Goal: Task Accomplishment & Management: Manage account settings

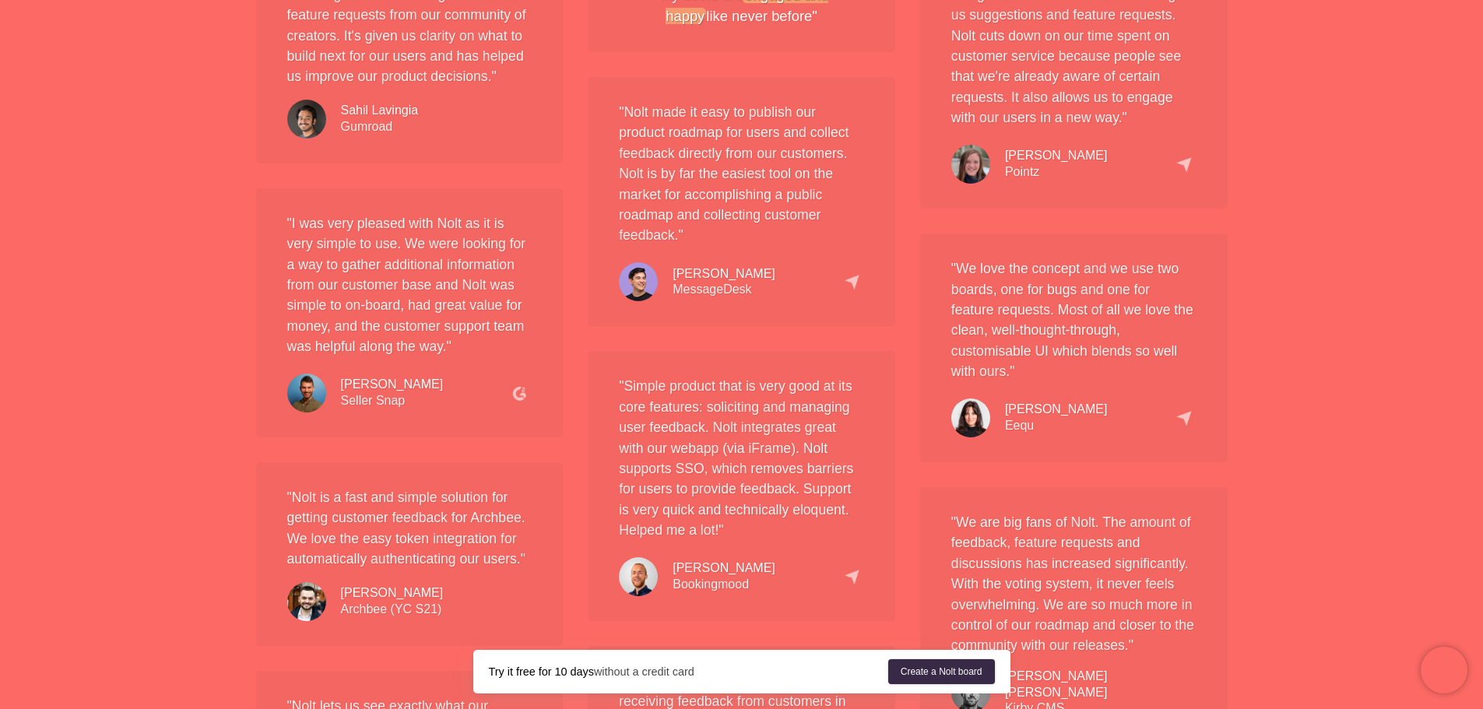
scroll to position [1479, 0]
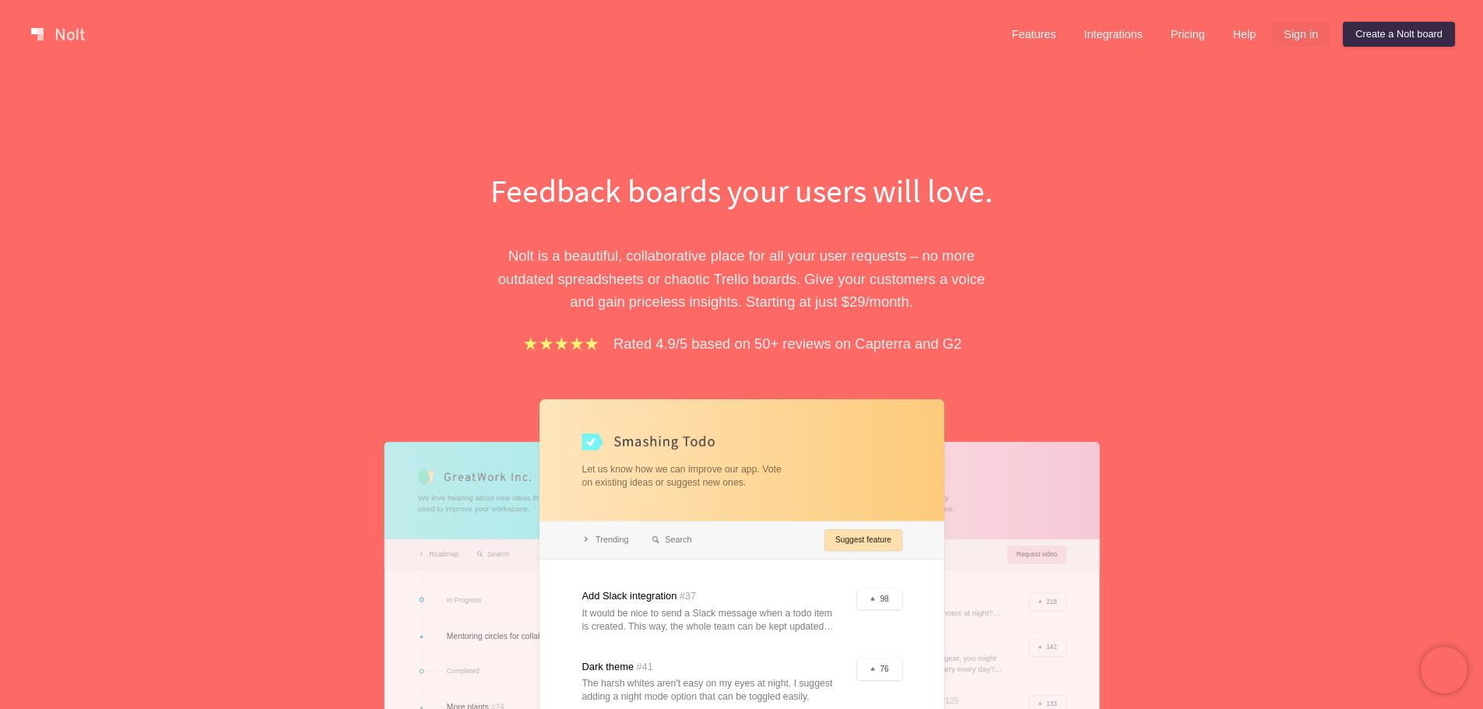
click at [1306, 37] on link "Sign in" at bounding box center [1300, 34] width 59 height 25
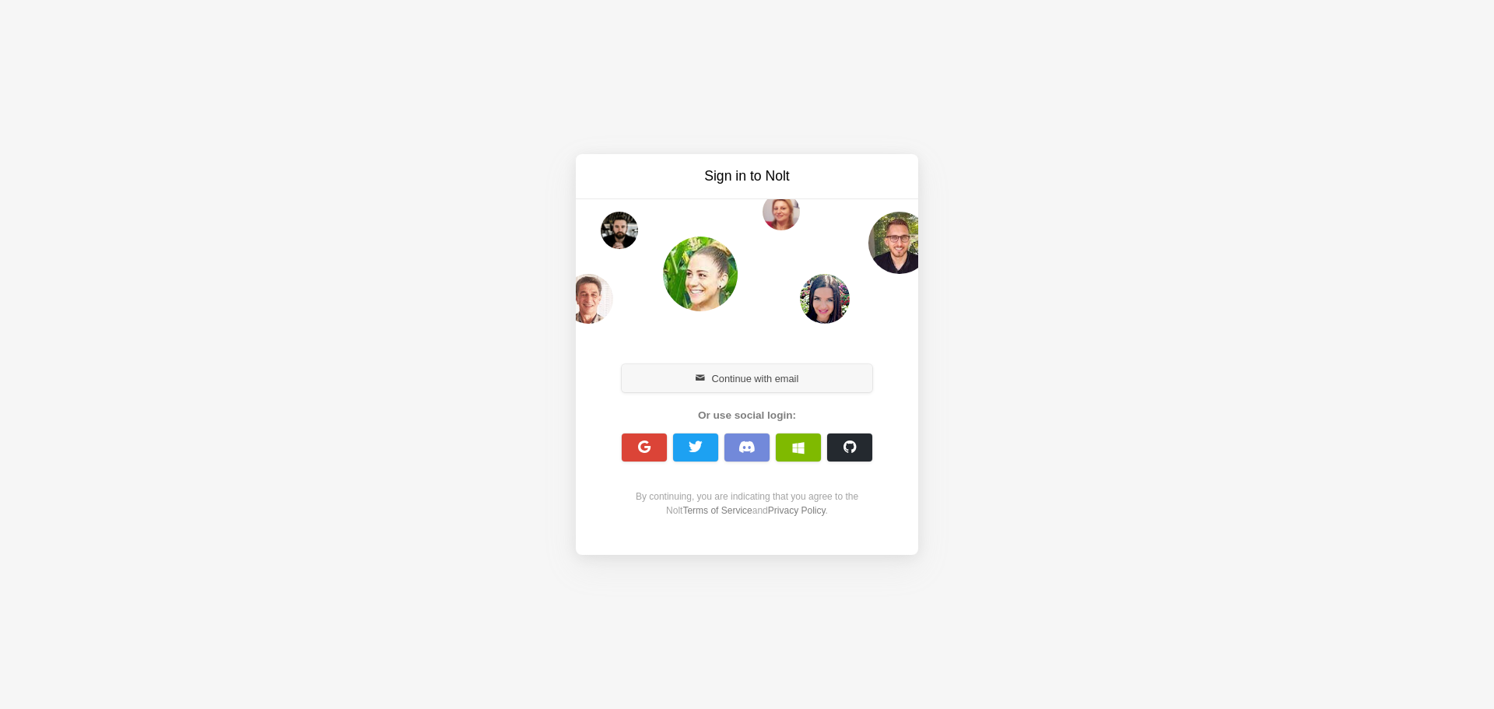
click at [750, 380] on button "Continue with email" at bounding box center [747, 378] width 251 height 28
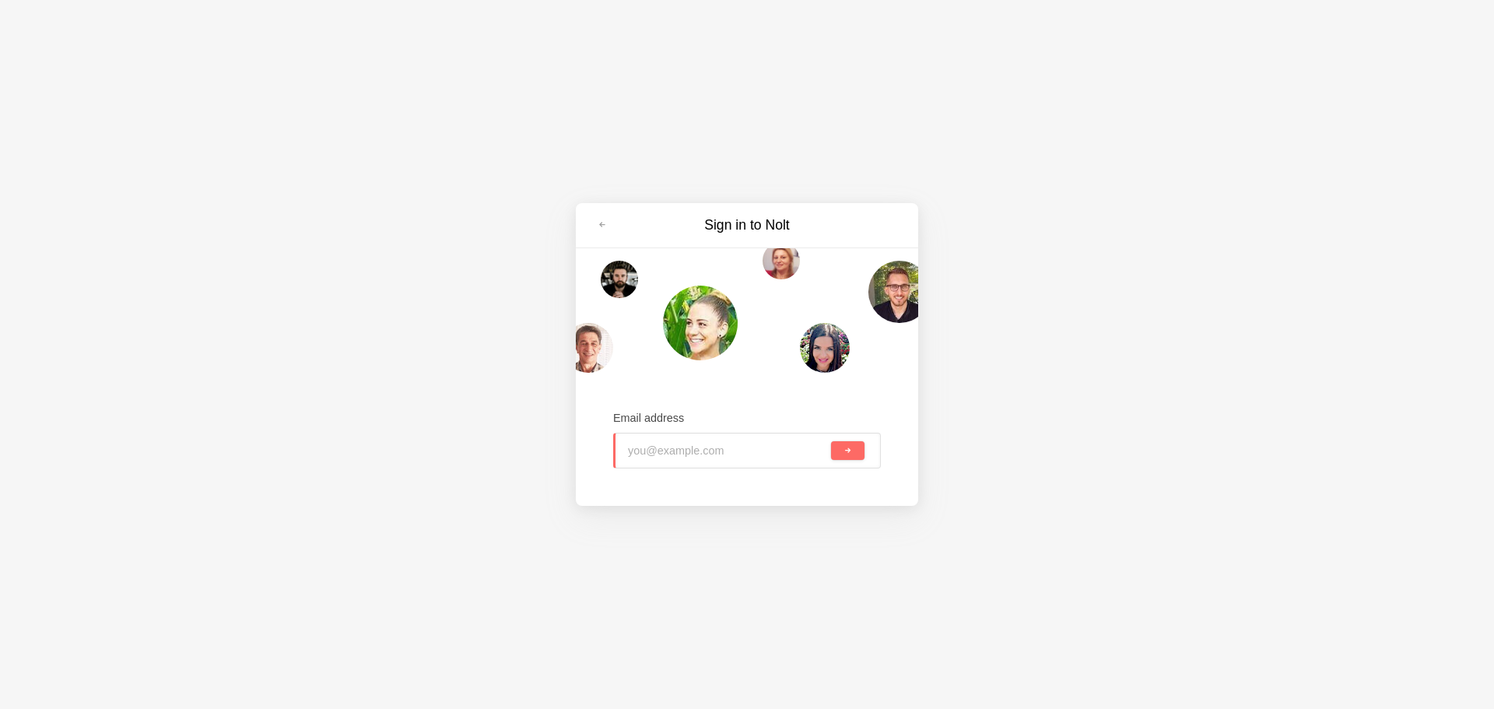
click at [696, 445] on input "email" at bounding box center [728, 451] width 200 height 34
type input "j"
type input "haihuyennguyen@hotmail.com"
click at [853, 455] on button "submit" at bounding box center [847, 450] width 33 height 19
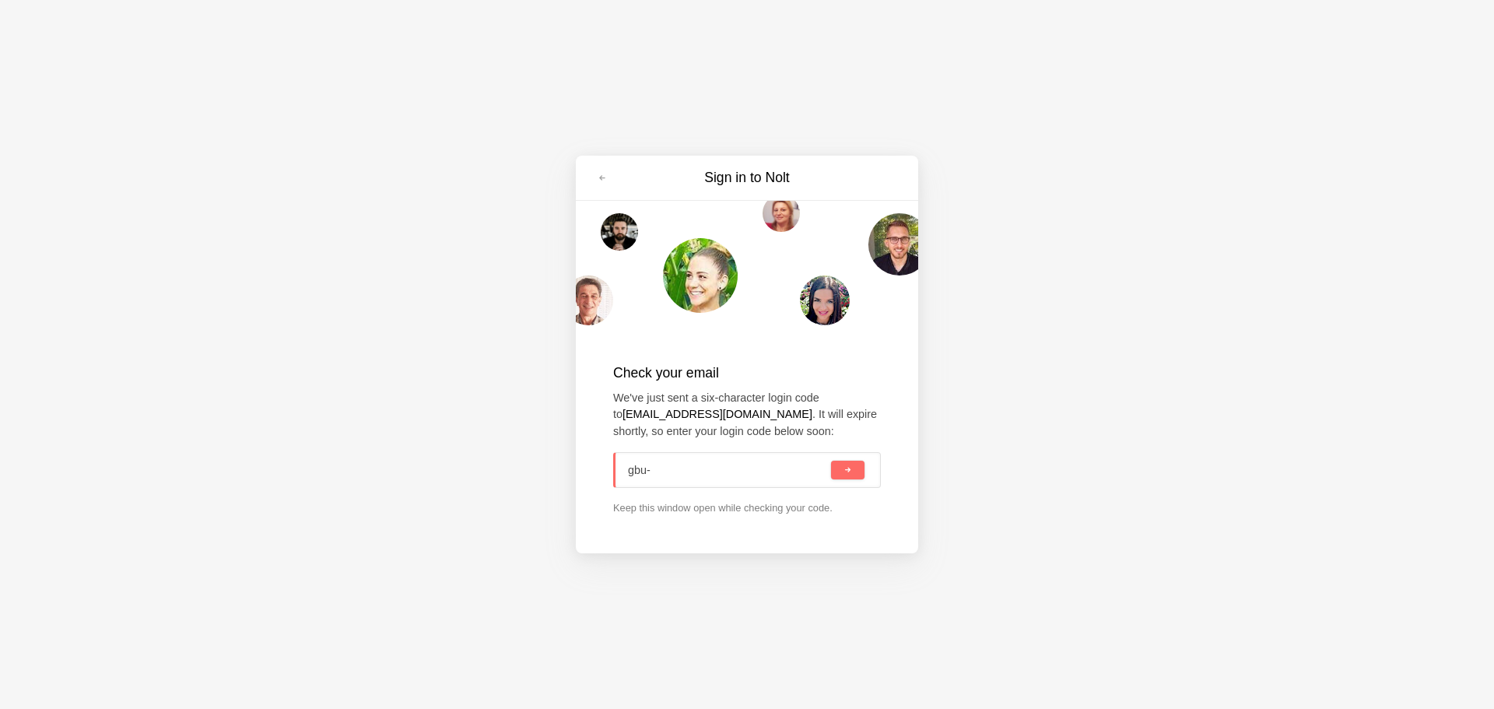
drag, startPoint x: 669, startPoint y: 468, endPoint x: 545, endPoint y: 479, distance: 125.1
click at [547, 479] on div "Sign in to Nolt Check your email We've just sent a six-character login code to …" at bounding box center [747, 354] width 1494 height 709
type input "6u3-4gb"
click at [855, 475] on button "submit" at bounding box center [847, 470] width 33 height 19
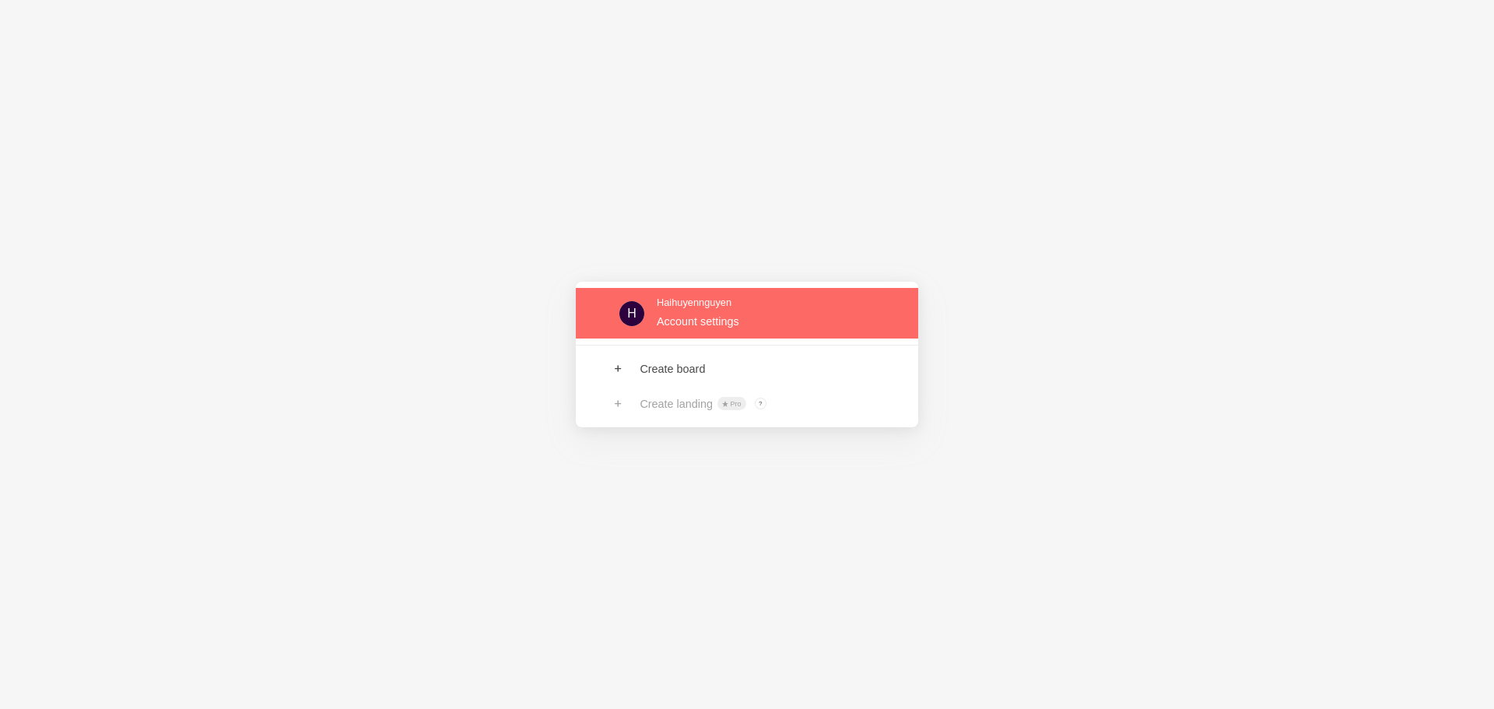
click at [707, 315] on link at bounding box center [747, 313] width 342 height 51
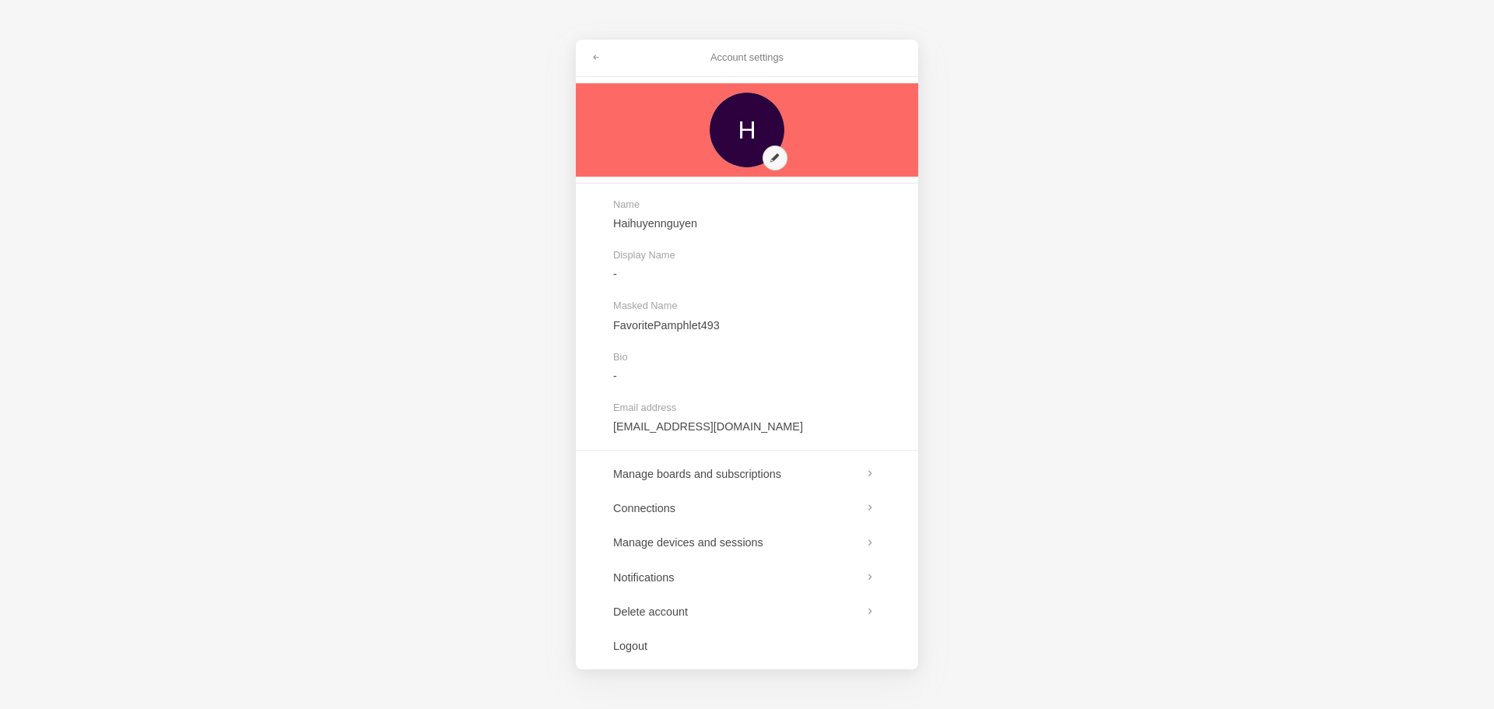
click at [752, 132] on link at bounding box center [747, 129] width 342 height 93
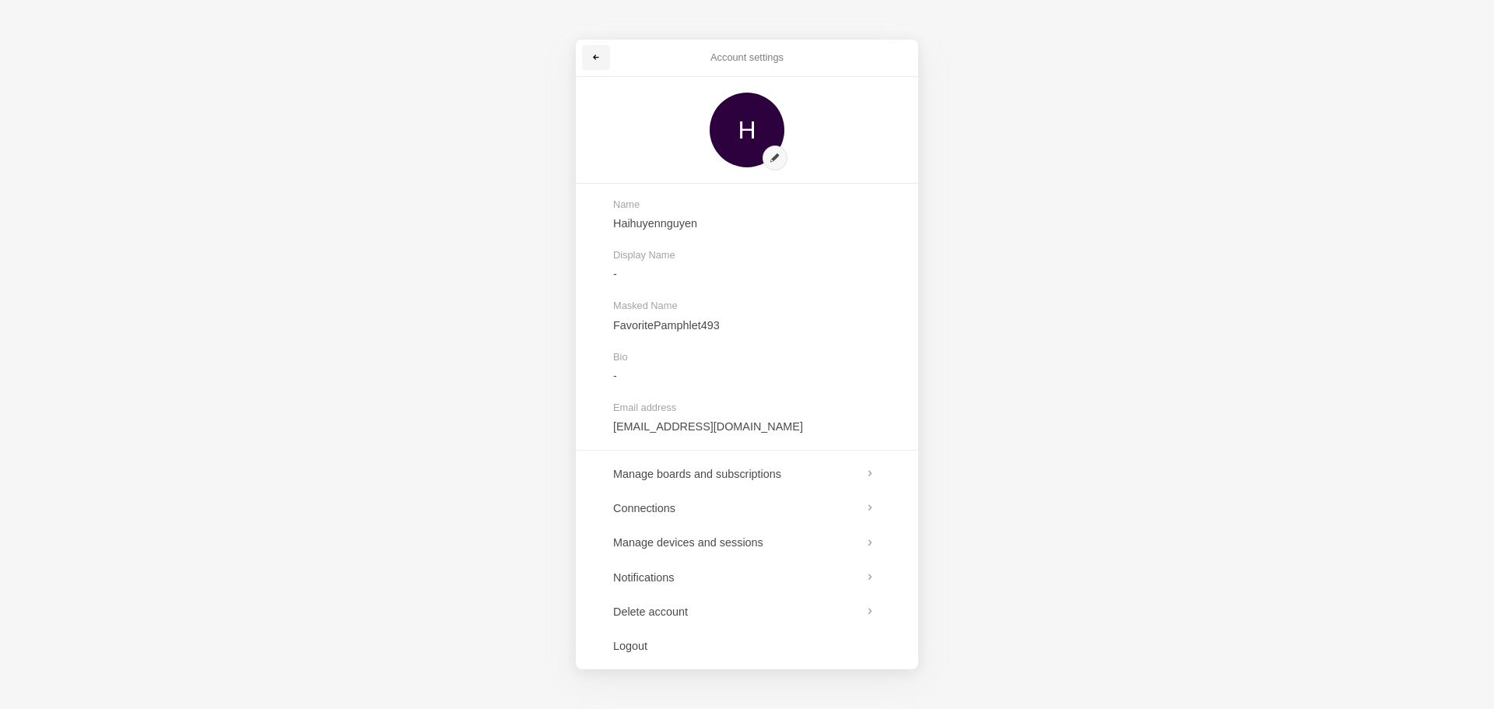
click at [594, 60] on span at bounding box center [596, 57] width 9 height 9
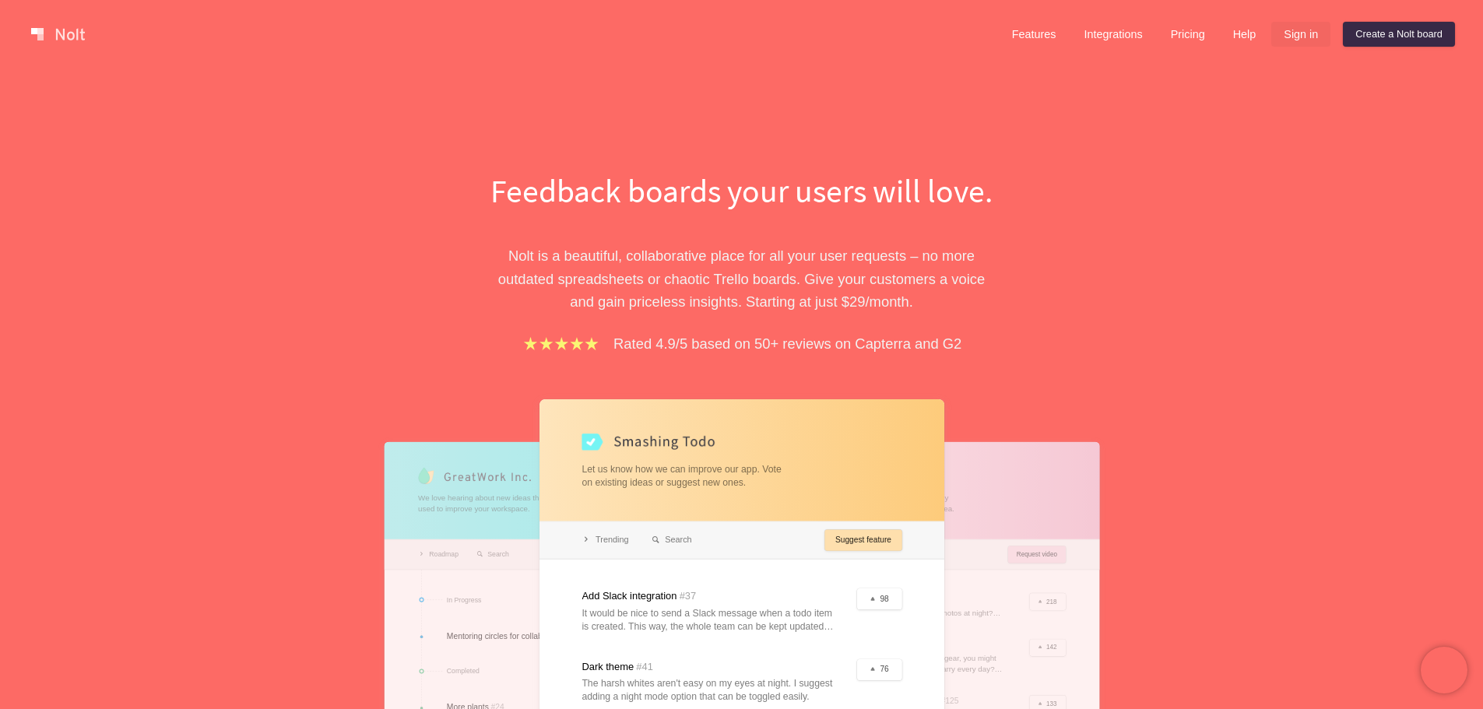
click at [1301, 33] on link "Sign in" at bounding box center [1300, 34] width 59 height 25
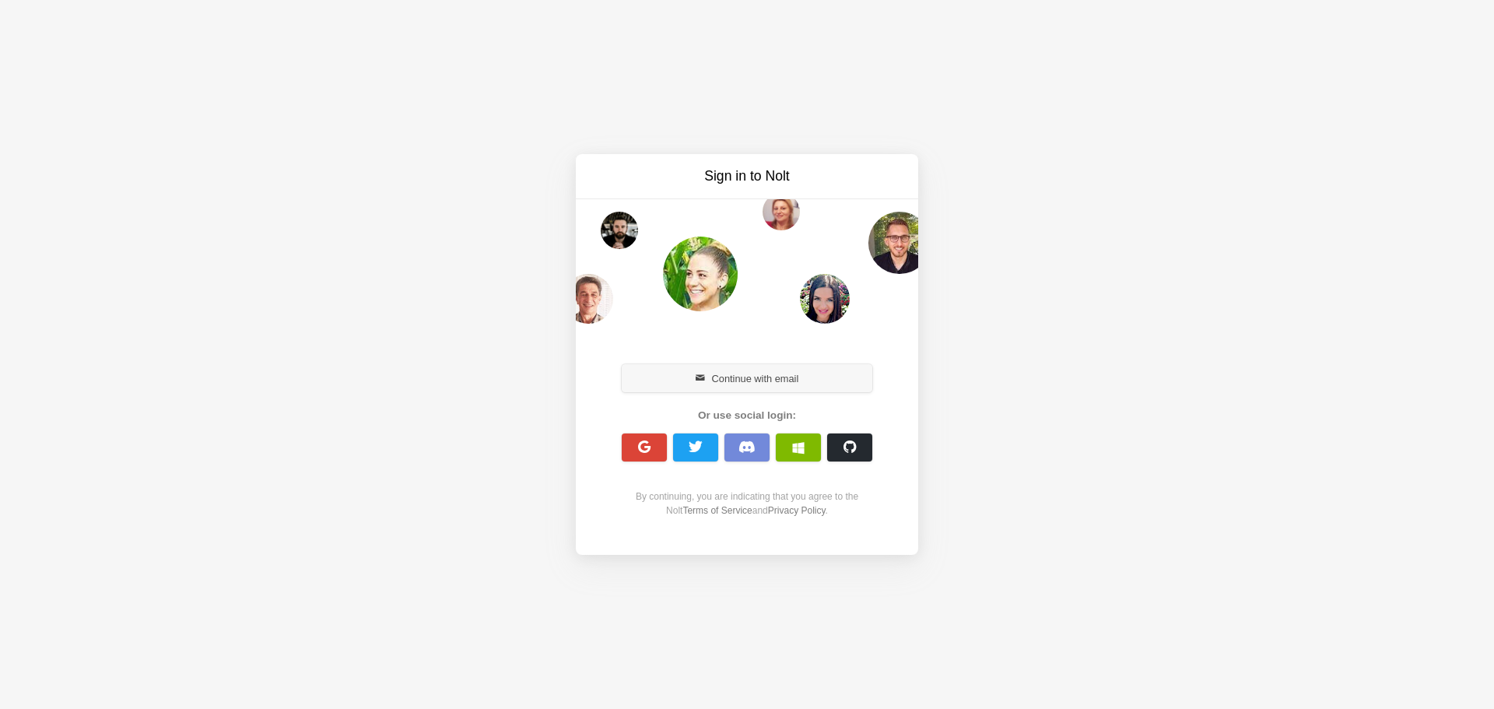
click at [760, 382] on button "Continue with email" at bounding box center [747, 378] width 251 height 28
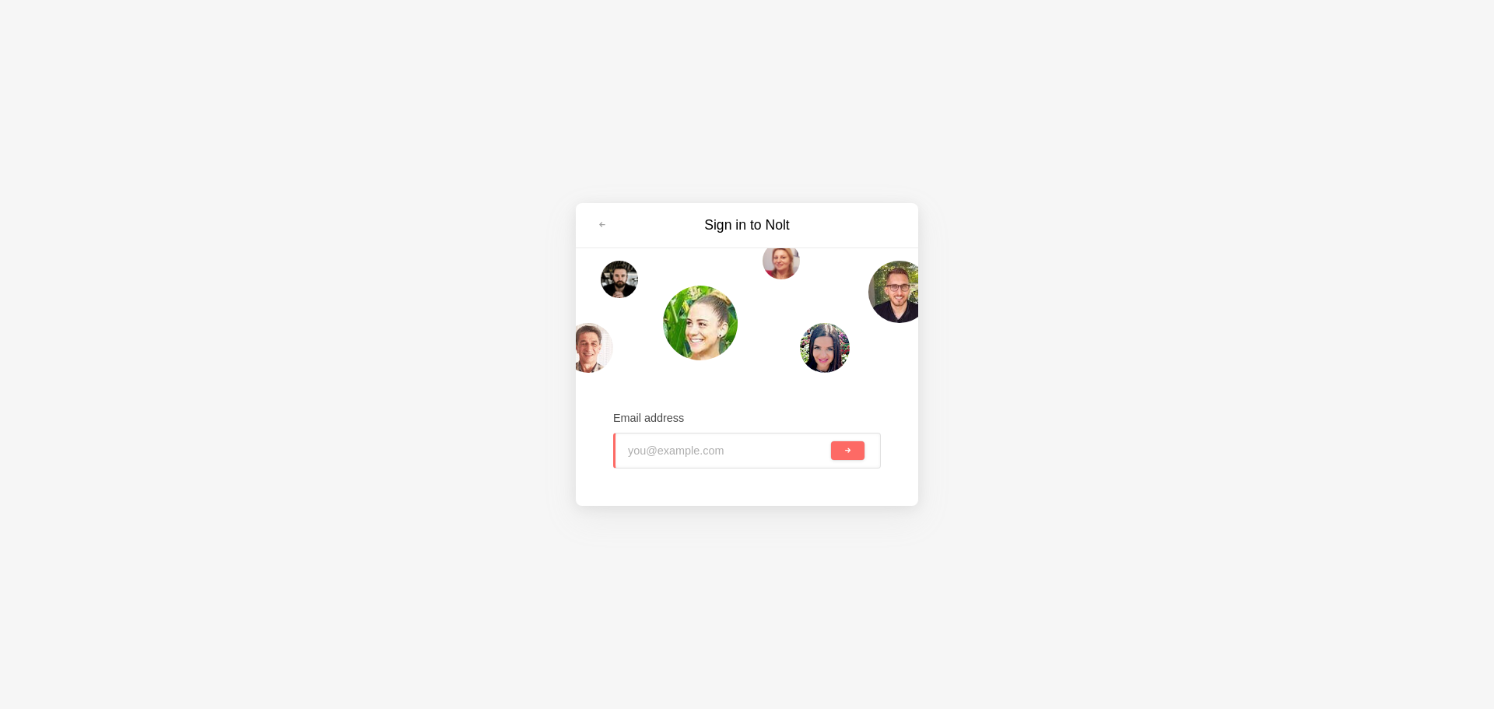
click at [652, 459] on input "email" at bounding box center [728, 451] width 200 height 34
click at [652, 448] on input "email" at bounding box center [728, 451] width 200 height 34
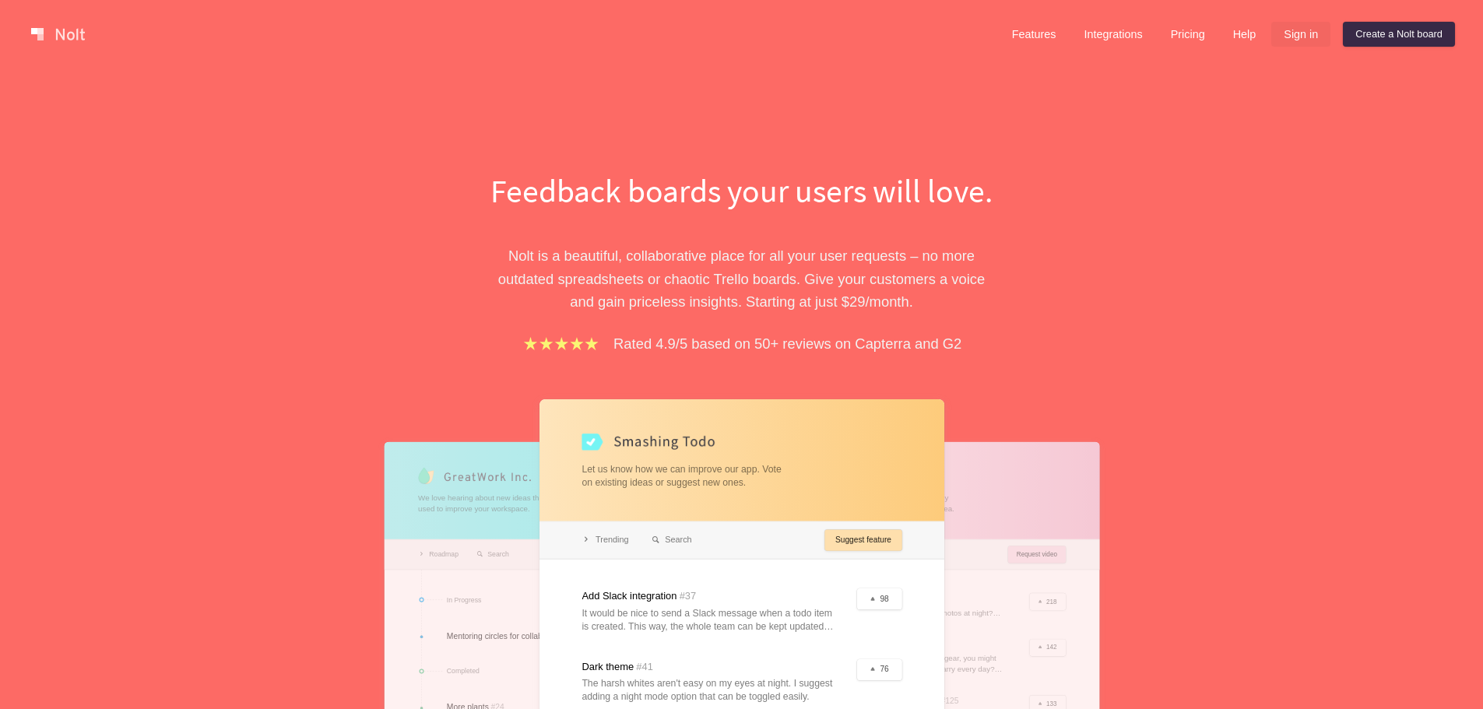
click at [1298, 31] on link "Sign in" at bounding box center [1300, 34] width 59 height 25
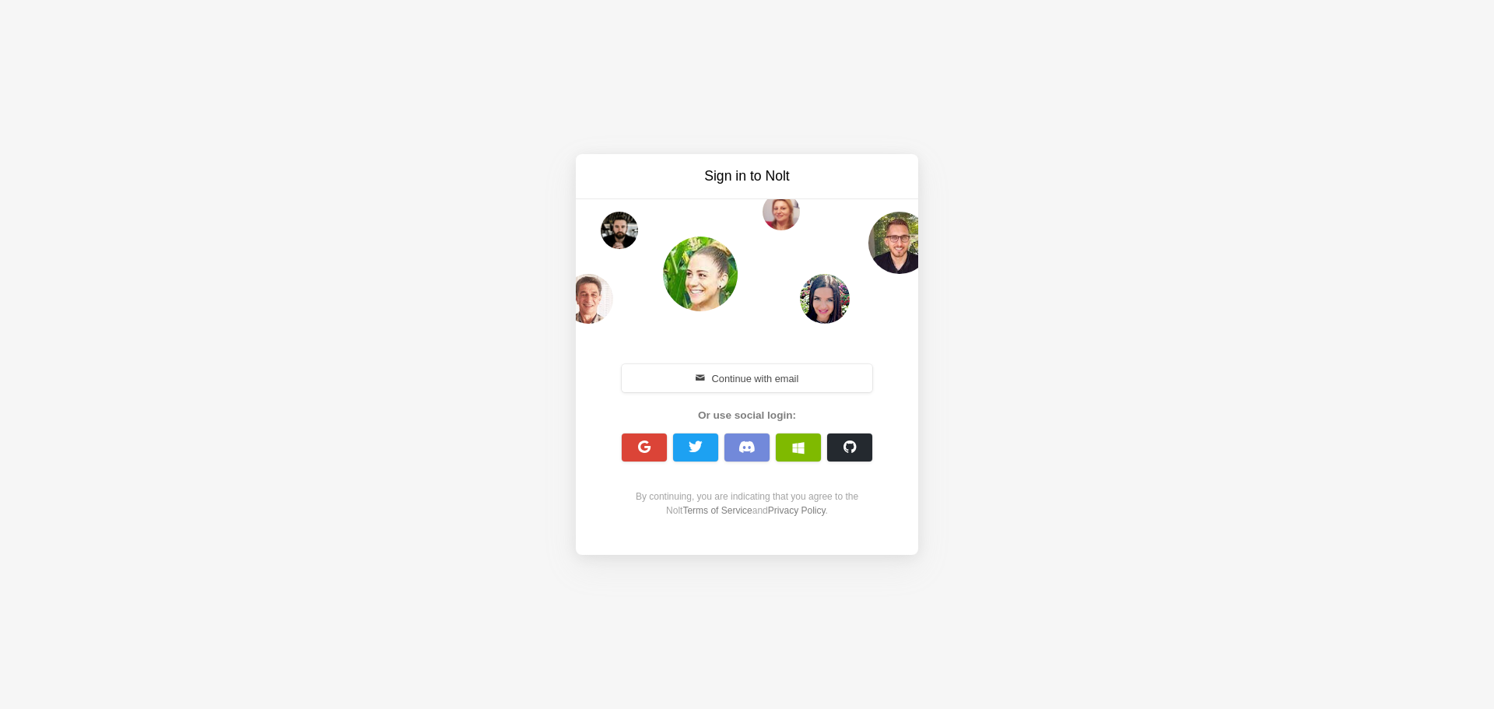
drag, startPoint x: 745, startPoint y: 453, endPoint x: 738, endPoint y: 469, distance: 17.1
click at [745, 453] on span "button" at bounding box center [747, 447] width 17 height 13
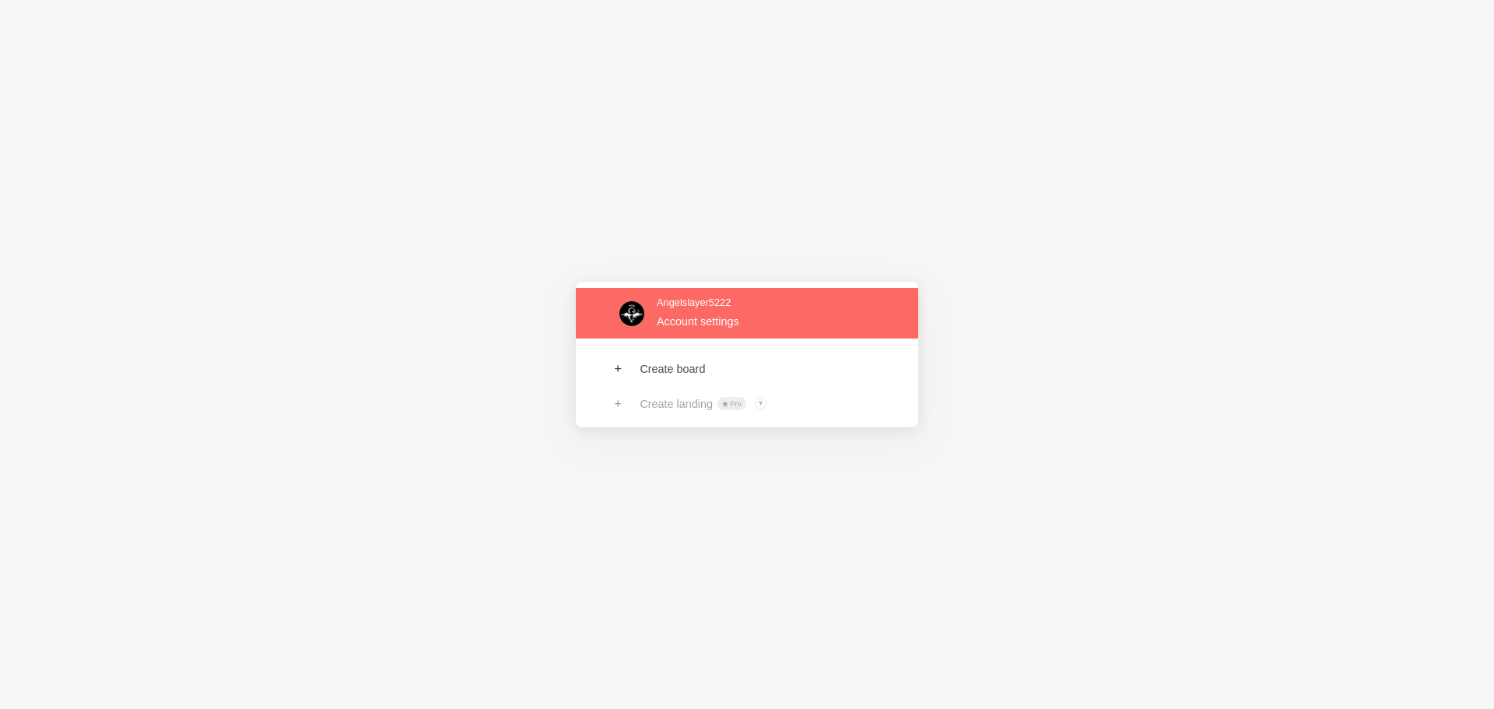
click at [733, 322] on link at bounding box center [747, 313] width 342 height 51
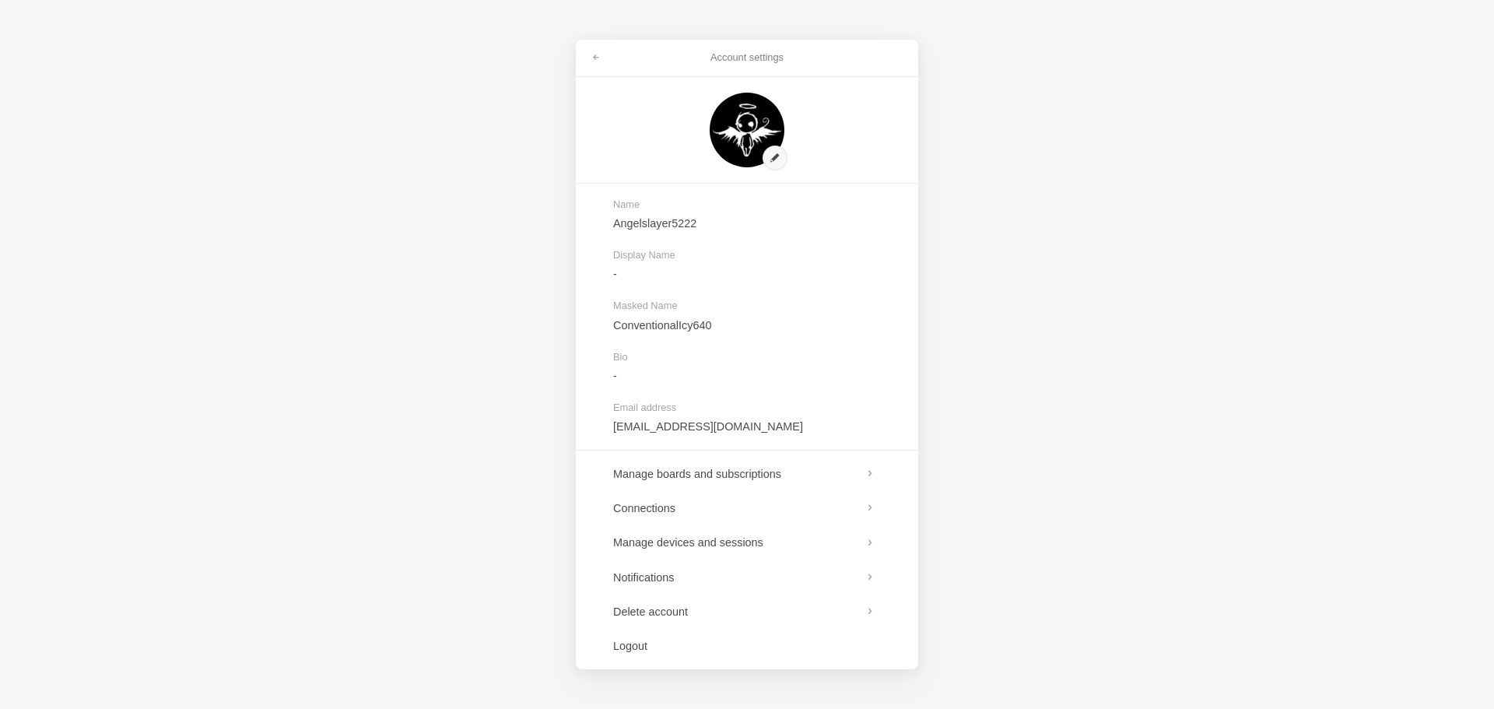
click at [337, 269] on div "Account settings Name Angelslayer5222 Display Name - Masked Name ConventionalIc…" at bounding box center [747, 354] width 1494 height 709
